Goal: Task Accomplishment & Management: Use online tool/utility

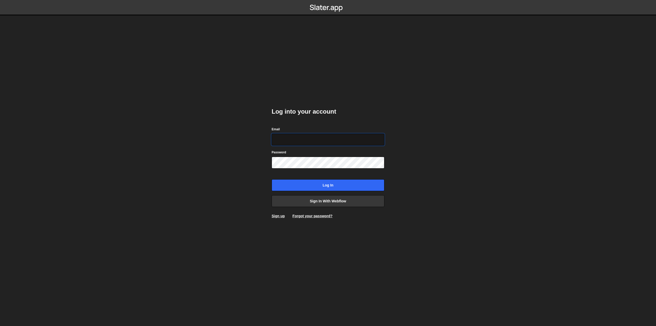
type input "[EMAIL_ADDRESS][DOMAIN_NAME]"
click at [272, 179] on input "Log in" at bounding box center [328, 185] width 113 height 12
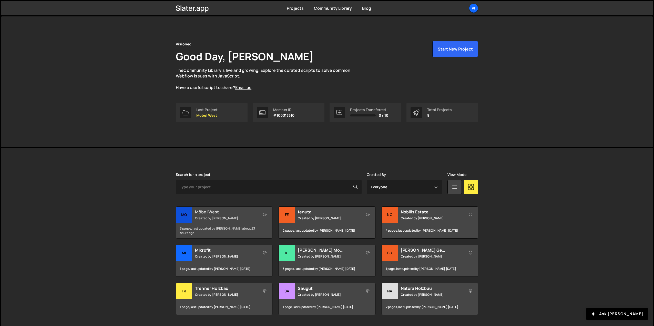
click at [234, 218] on small "Created by Aramas Schmitter" at bounding box center [226, 218] width 62 height 4
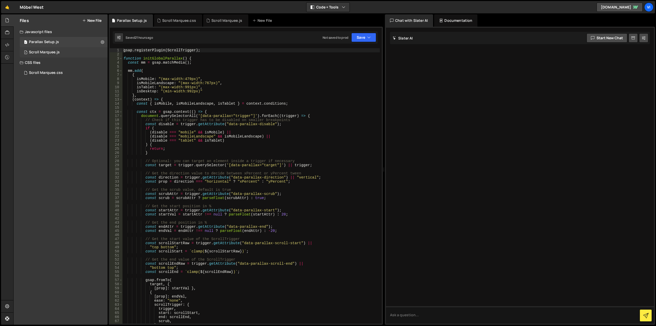
click at [58, 53] on div "Scroll Marquee.js" at bounding box center [44, 52] width 31 height 5
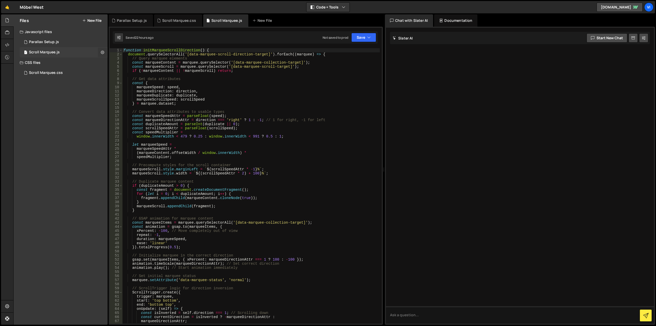
click at [103, 54] on icon at bounding box center [103, 52] width 4 height 5
click at [134, 64] on button "Edit File Settings" at bounding box center [134, 63] width 50 height 10
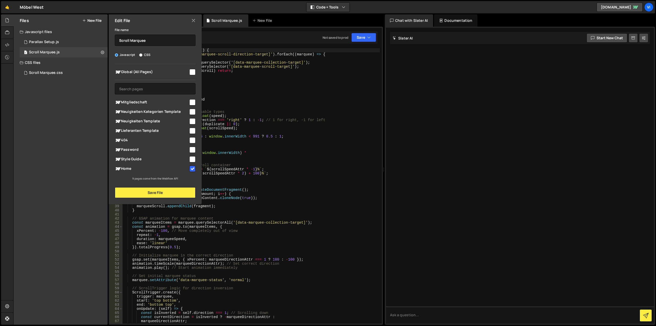
click at [190, 71] on input "checkbox" at bounding box center [192, 72] width 6 height 6
click at [173, 186] on div "File name Scroll Marquee Javascript CSS Global (All Pages)" at bounding box center [155, 112] width 93 height 171
click at [174, 190] on button "Save File" at bounding box center [155, 192] width 81 height 11
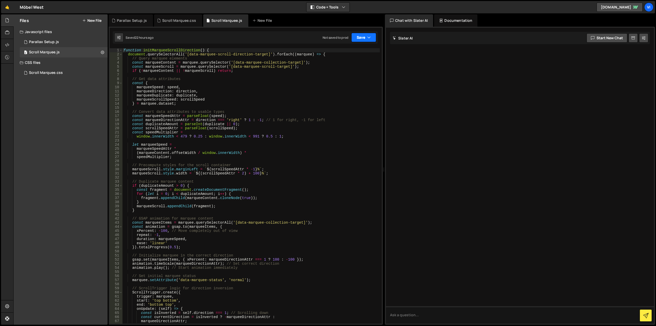
click at [353, 36] on button "Save" at bounding box center [363, 37] width 25 height 9
click at [328, 60] on button "Save to Staging S Saved 22 hours ago" at bounding box center [346, 53] width 61 height 17
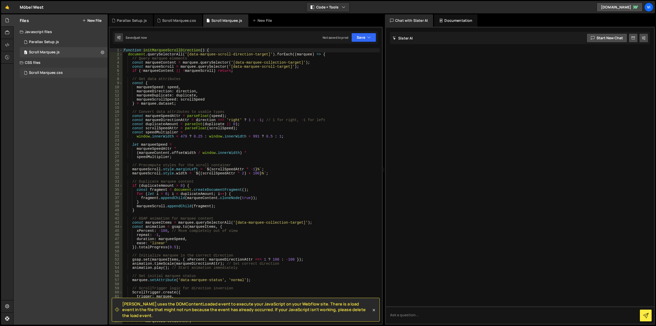
click at [78, 75] on div "Scroll Marquee.css 0" at bounding box center [64, 73] width 88 height 10
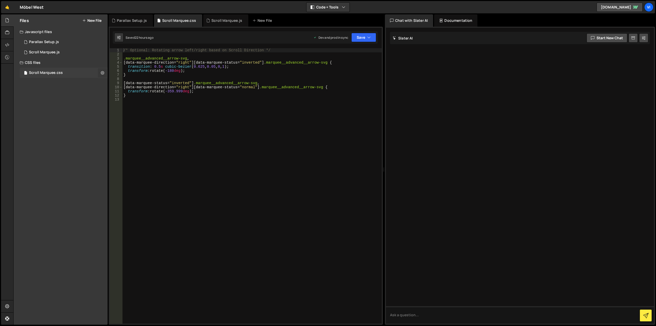
click at [101, 72] on icon at bounding box center [103, 72] width 4 height 5
click at [131, 80] on button "Edit File Settings" at bounding box center [134, 83] width 50 height 10
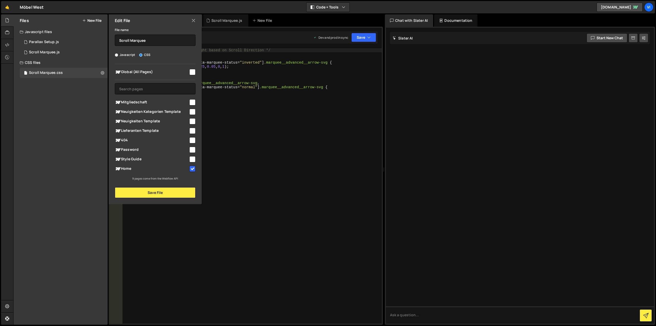
click at [190, 72] on input "checkbox" at bounding box center [192, 72] width 6 height 6
checkbox input "true"
click at [182, 189] on button "Save File" at bounding box center [155, 192] width 81 height 11
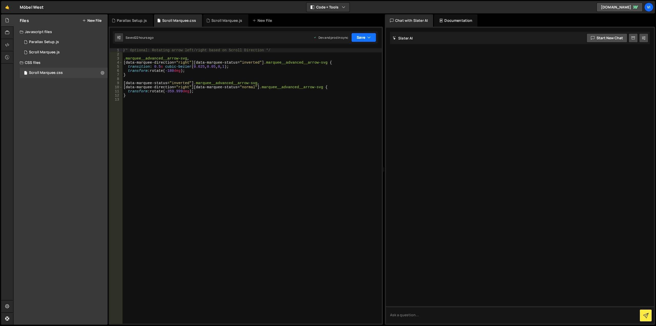
click at [362, 37] on button "Save" at bounding box center [363, 37] width 25 height 9
click at [350, 49] on div "Save to Staging S" at bounding box center [346, 49] width 53 height 5
